Goal: Information Seeking & Learning: Understand process/instructions

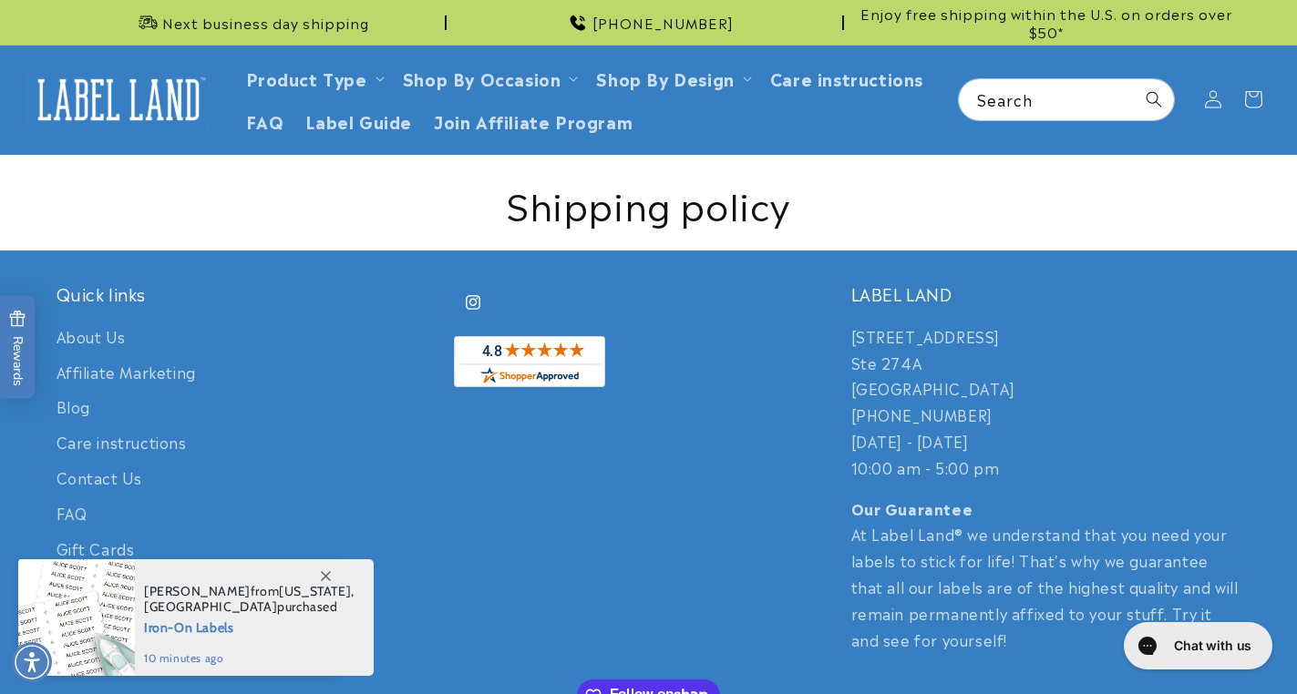
scroll to position [278, 0]
